Goal: Task Accomplishment & Management: Manage account settings

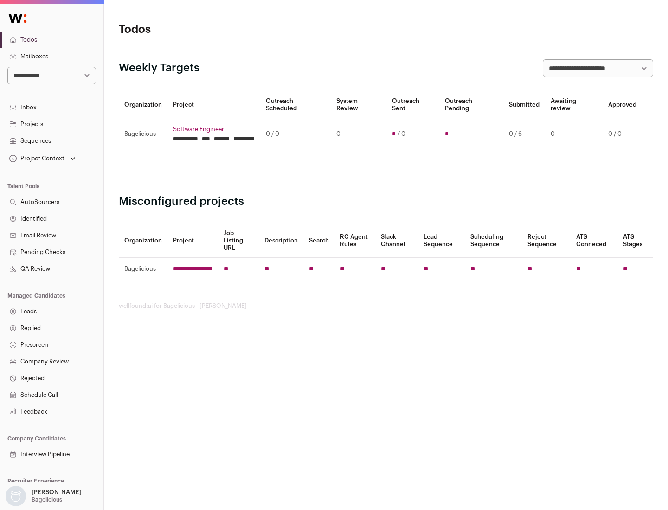
click at [51, 124] on link "Projects" at bounding box center [51, 124] width 103 height 17
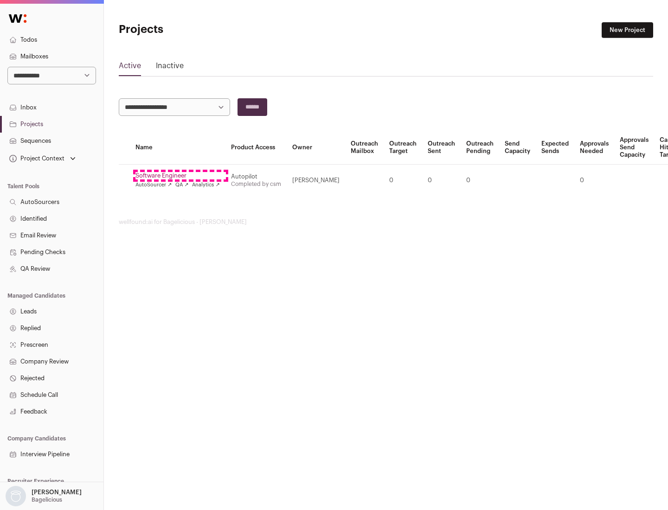
click at [180, 176] on link "Software Engineer" at bounding box center [177, 175] width 84 height 7
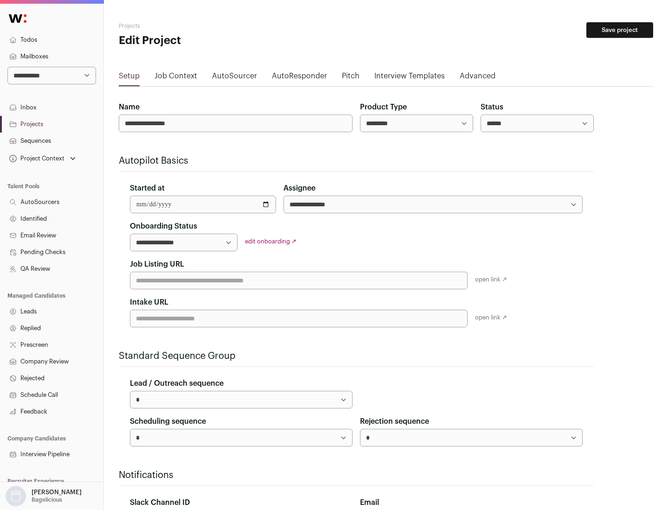
click at [620, 30] on button "Save project" at bounding box center [619, 30] width 67 height 16
